Goal: Use online tool/utility: Utilize a website feature to perform a specific function

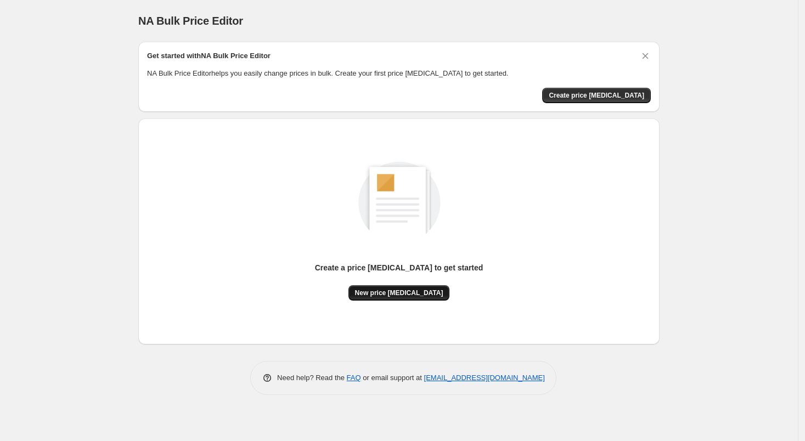
click at [400, 287] on button "New price [MEDICAL_DATA]" at bounding box center [400, 292] width 102 height 15
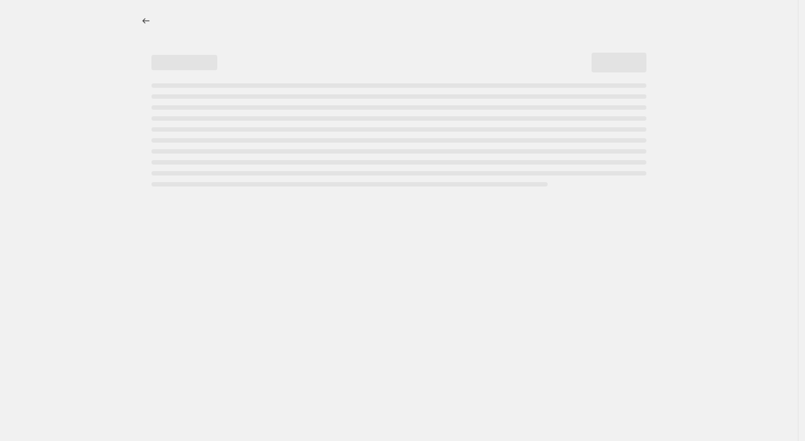
select select "percentage"
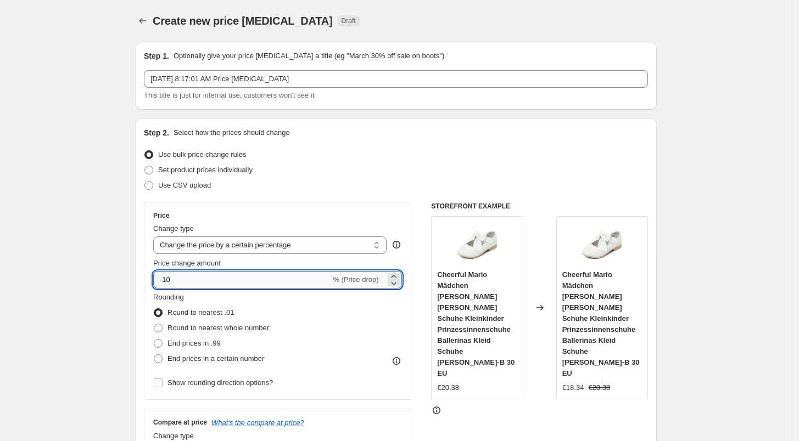
click at [247, 278] on input "-10" at bounding box center [241, 280] width 177 height 18
type input "-1"
type input "-2"
type input "-32"
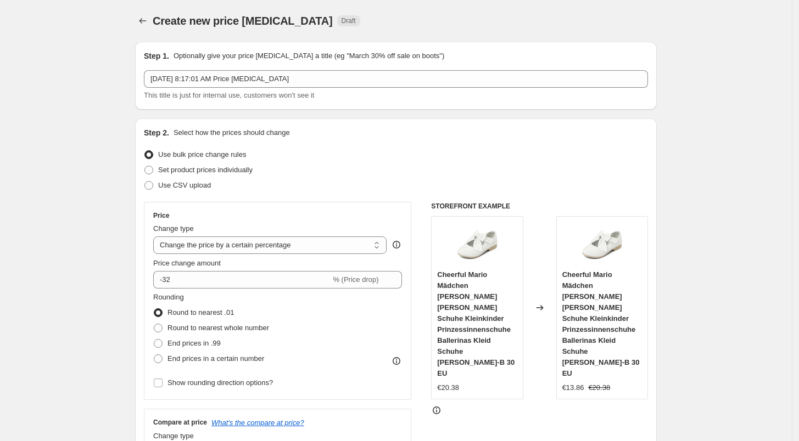
scroll to position [739, 0]
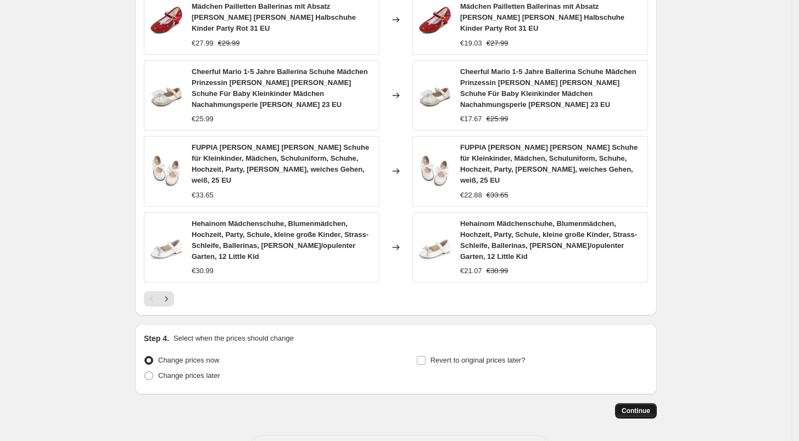
click at [643, 407] on span "Continue" at bounding box center [635, 411] width 29 height 9
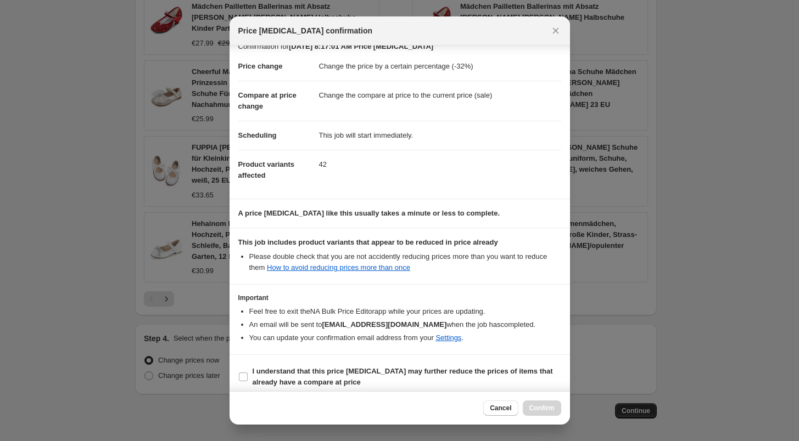
scroll to position [19, 0]
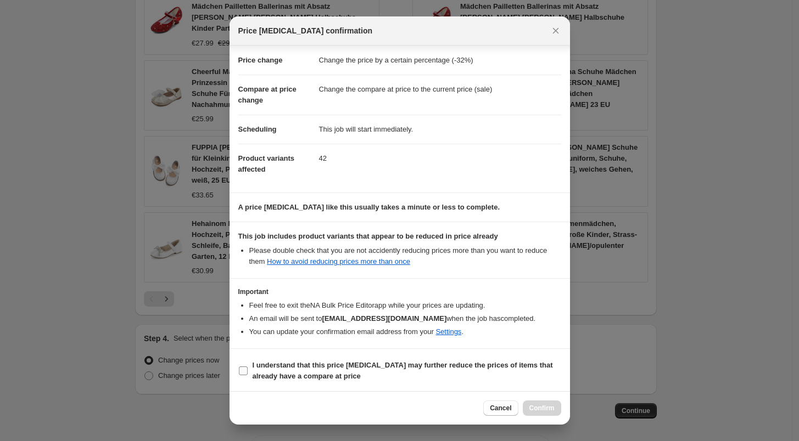
click at [303, 369] on b "I understand that this price [MEDICAL_DATA] may further reduce the prices of it…" at bounding box center [402, 370] width 300 height 19
click at [248, 369] on input "I understand that this price [MEDICAL_DATA] may further reduce the prices of it…" at bounding box center [243, 371] width 9 height 9
checkbox input "true"
click at [541, 407] on span "Confirm" at bounding box center [541, 408] width 25 height 9
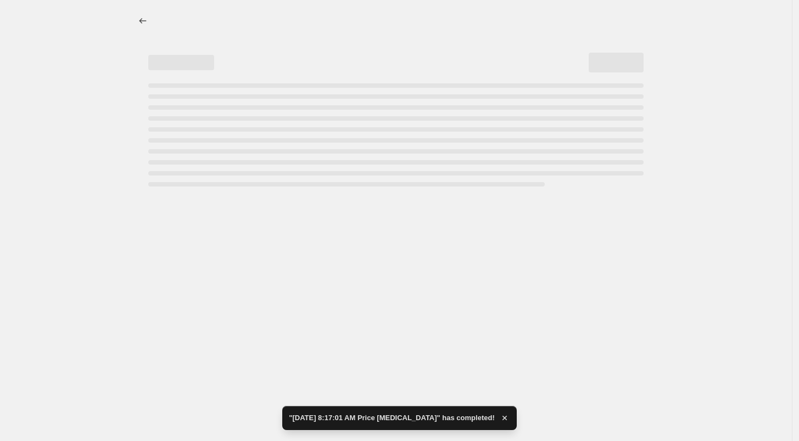
select select "percentage"
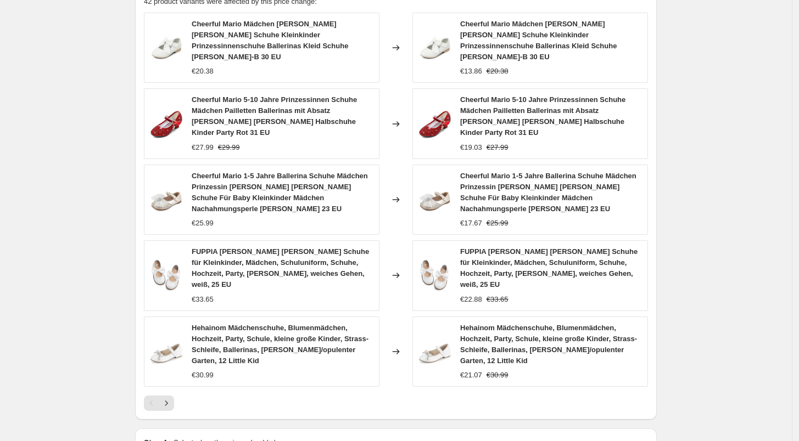
scroll to position [0, 0]
